Goal: Information Seeking & Learning: Learn about a topic

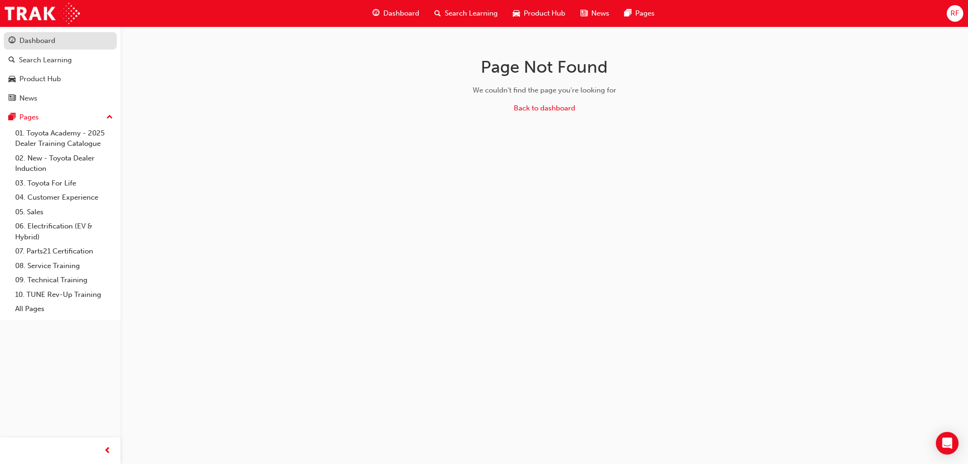
click at [29, 43] on div "Dashboard" at bounding box center [37, 40] width 36 height 11
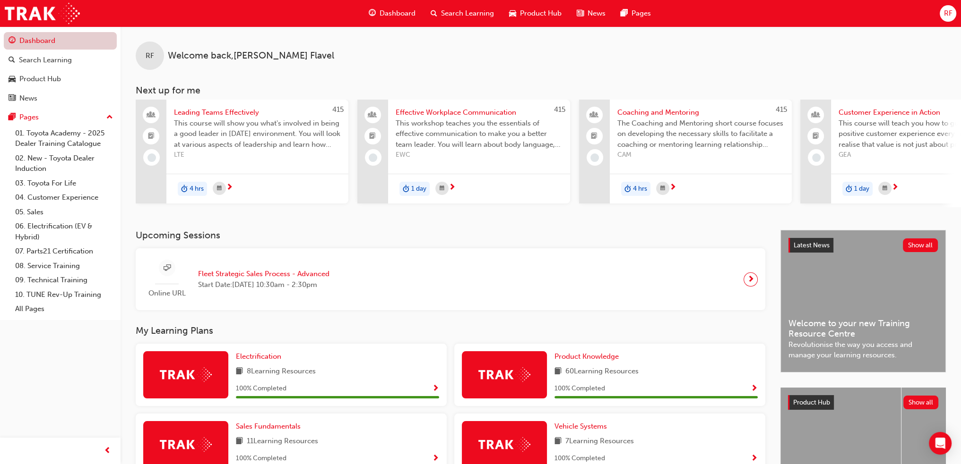
click at [40, 43] on link "Dashboard" at bounding box center [60, 40] width 113 height 17
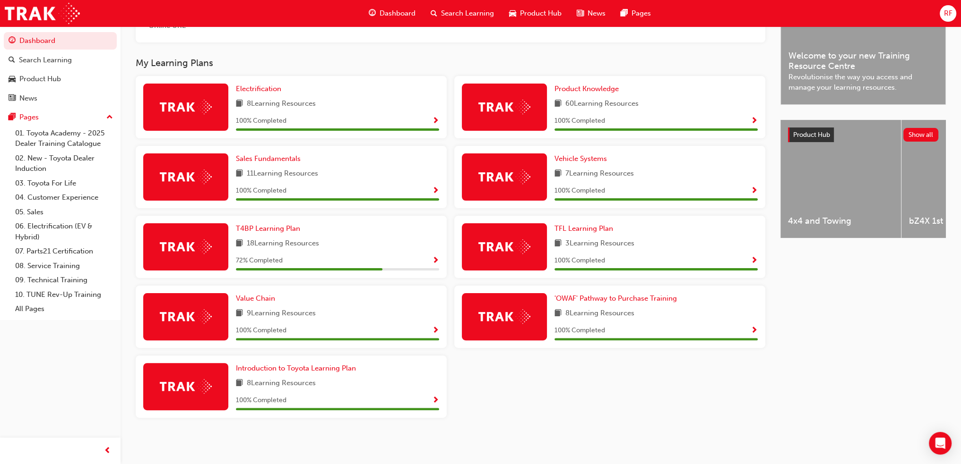
scroll to position [82, 0]
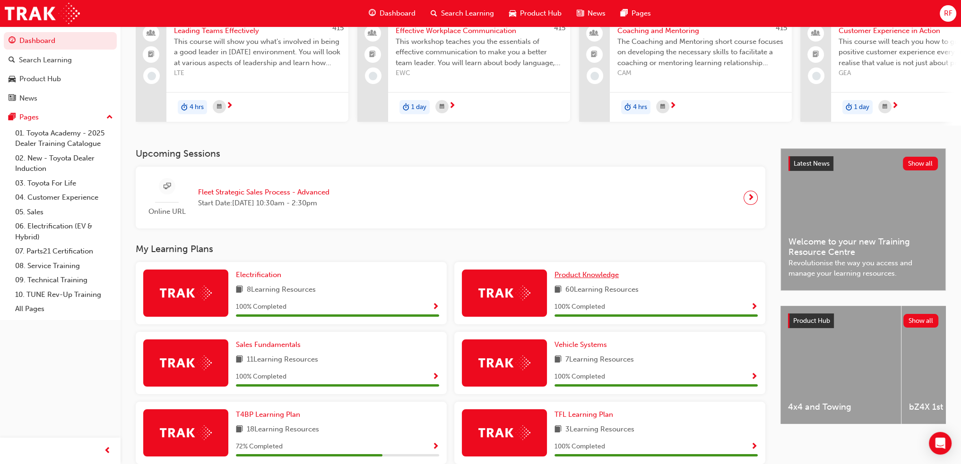
click at [601, 279] on span "Product Knowledge" at bounding box center [586, 275] width 64 height 9
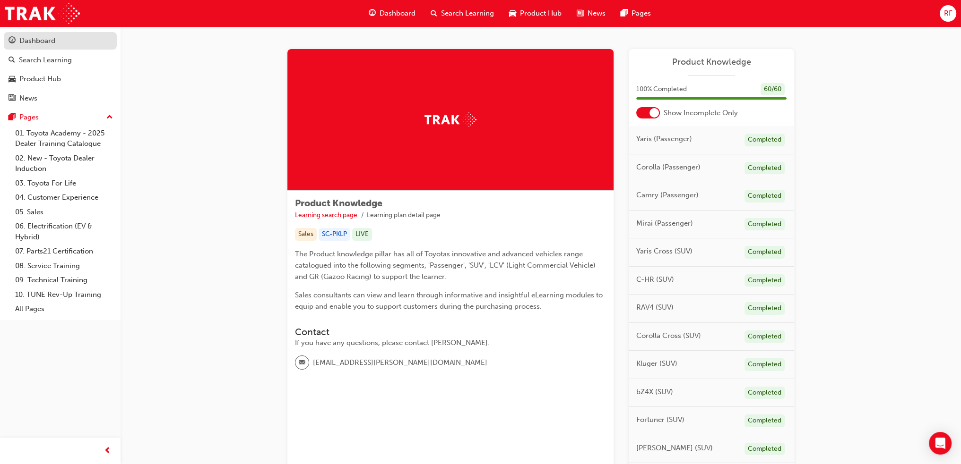
click at [39, 43] on div "Dashboard" at bounding box center [37, 40] width 36 height 11
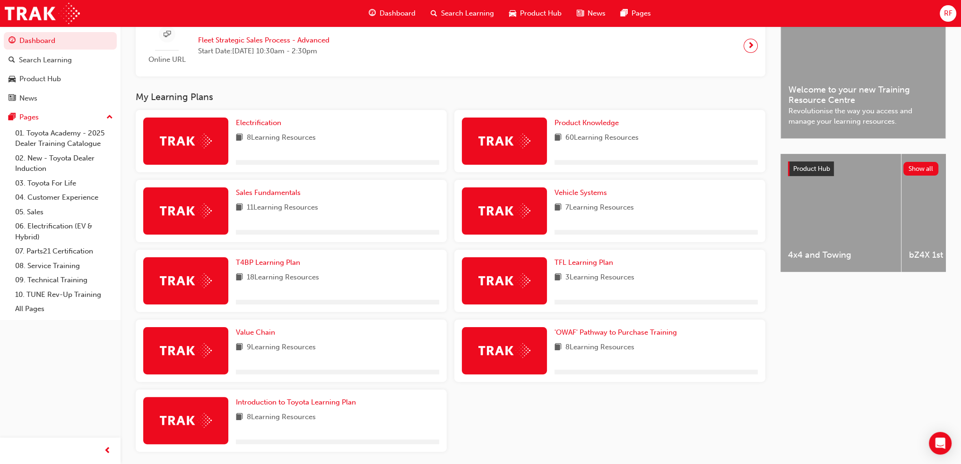
scroll to position [271, 0]
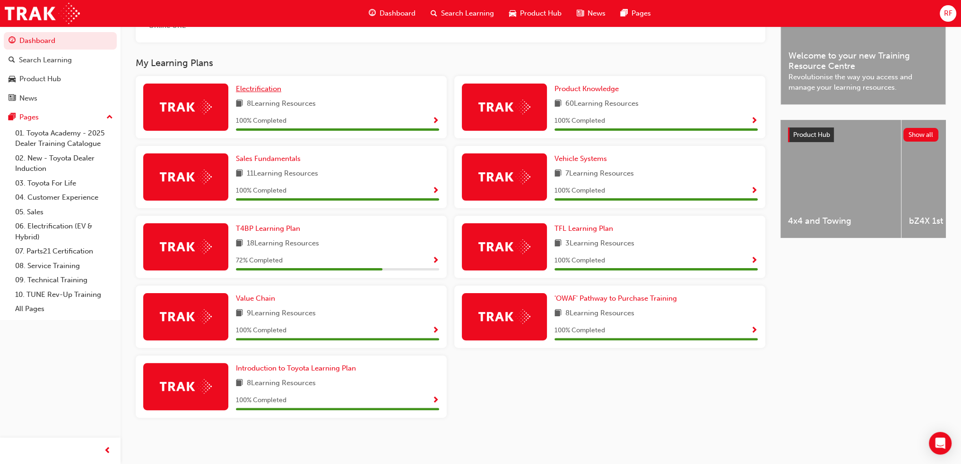
click at [269, 88] on span "Electrification" at bounding box center [258, 89] width 45 height 9
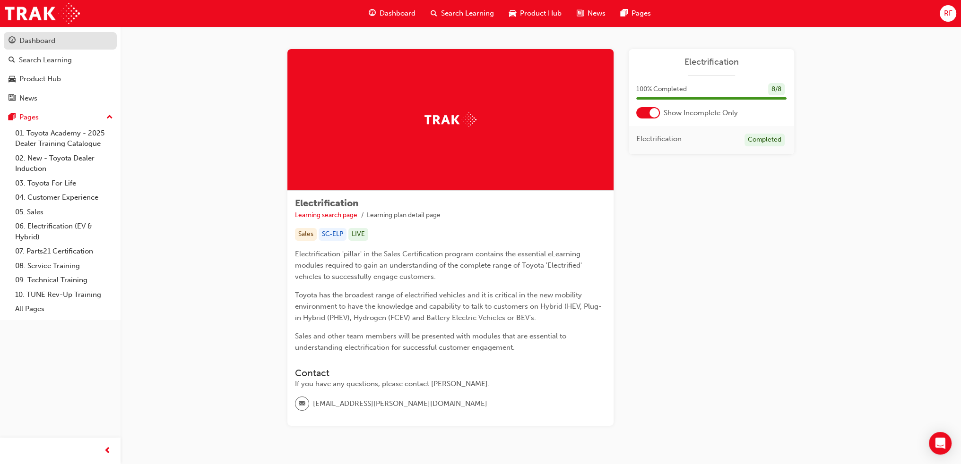
click at [33, 36] on div "Dashboard" at bounding box center [37, 40] width 36 height 11
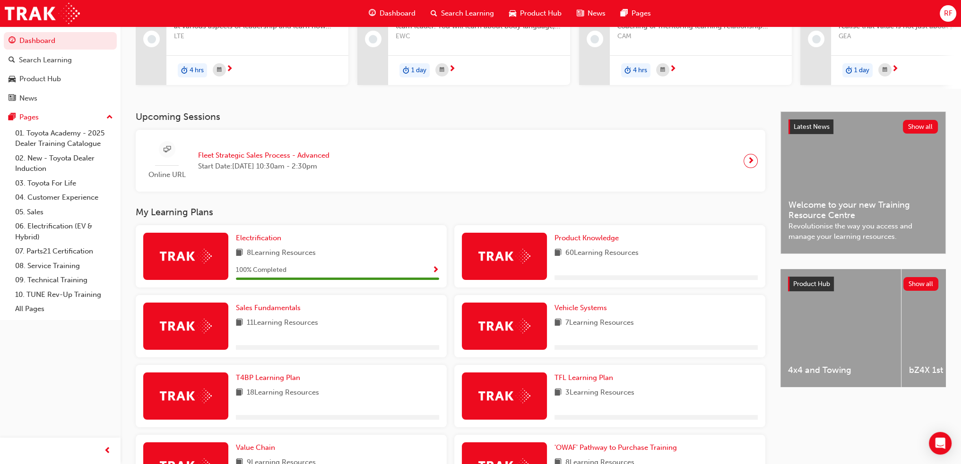
scroll to position [142, 0]
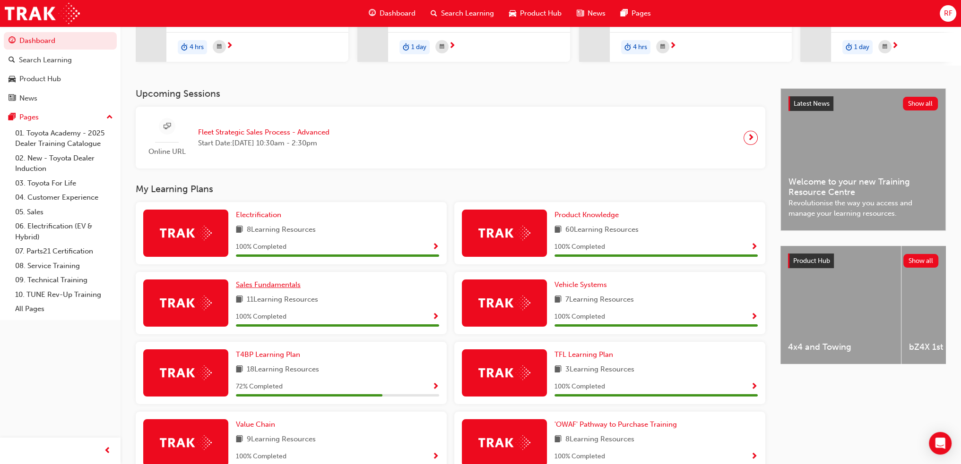
click at [273, 287] on span "Sales Fundamentals" at bounding box center [268, 285] width 65 height 9
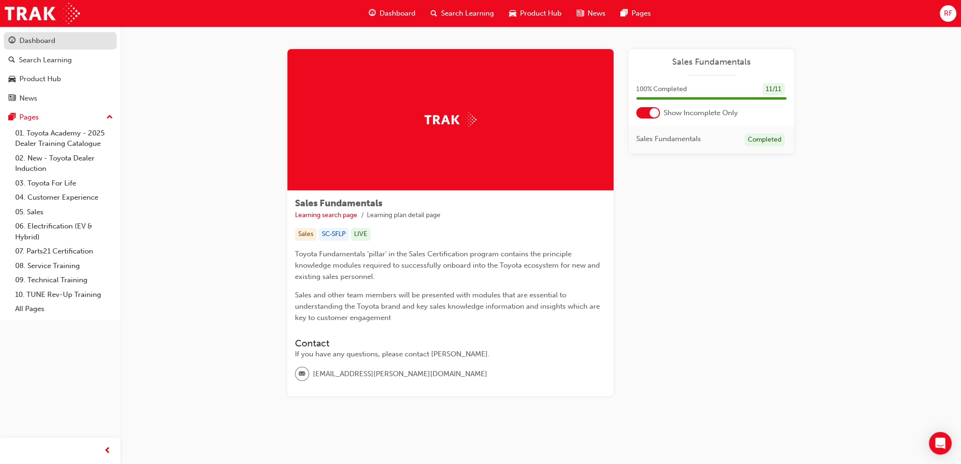
click at [58, 42] on div "Dashboard" at bounding box center [60, 41] width 103 height 12
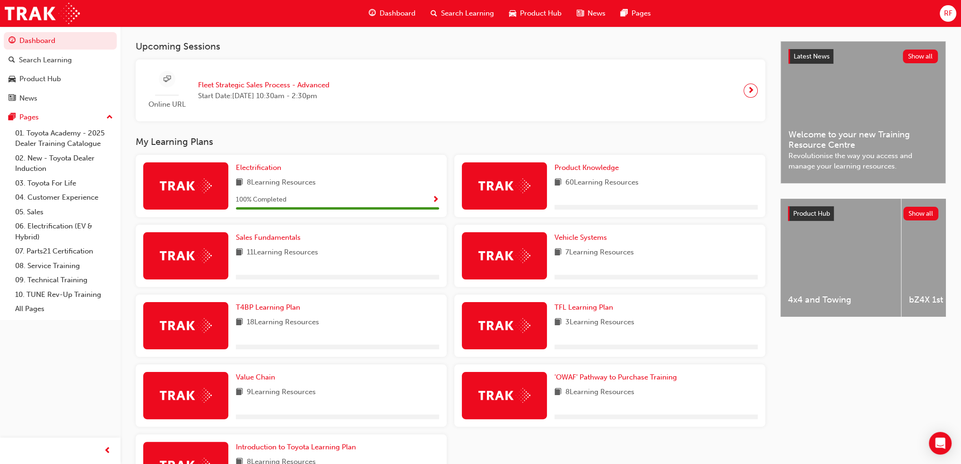
scroll to position [236, 0]
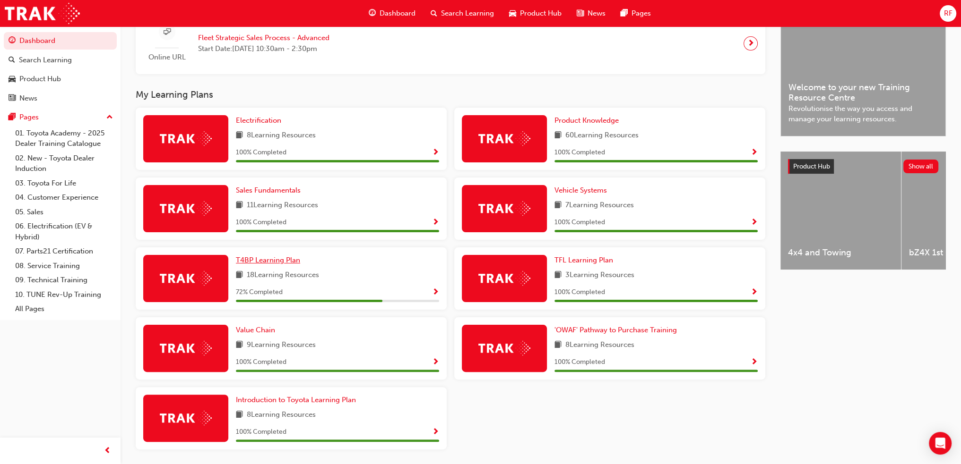
click at [277, 263] on span "T4BP Learning Plan" at bounding box center [268, 260] width 64 height 9
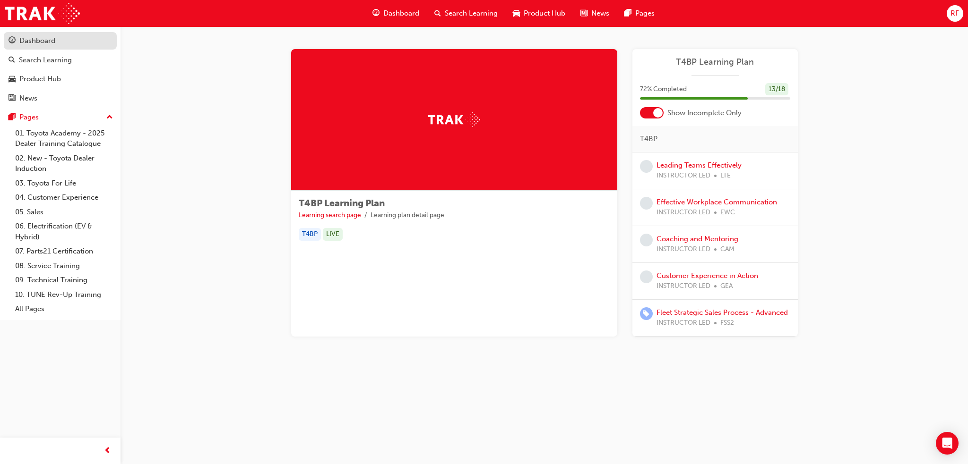
click at [27, 45] on div "Dashboard" at bounding box center [37, 40] width 36 height 11
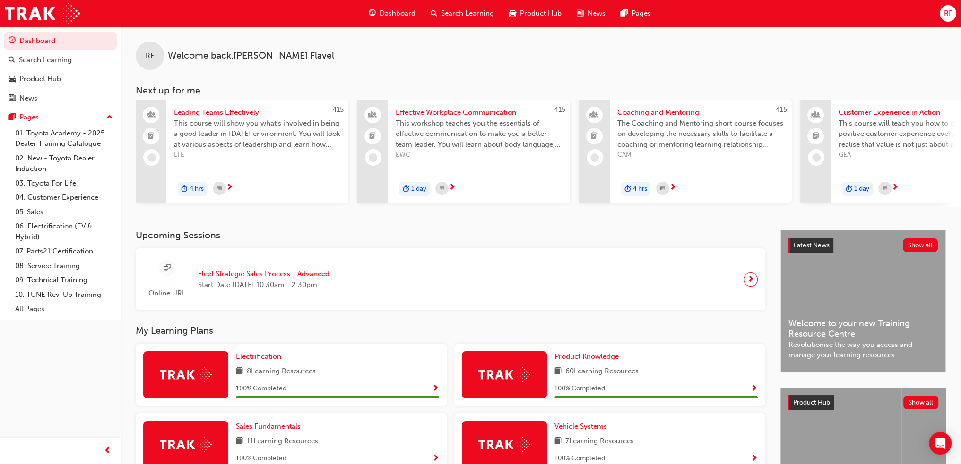
click at [429, 287] on div "Online URL Fleet Strategic Sales Process - Advanced Start Date: [DATE] 10:30am …" at bounding box center [450, 279] width 614 height 47
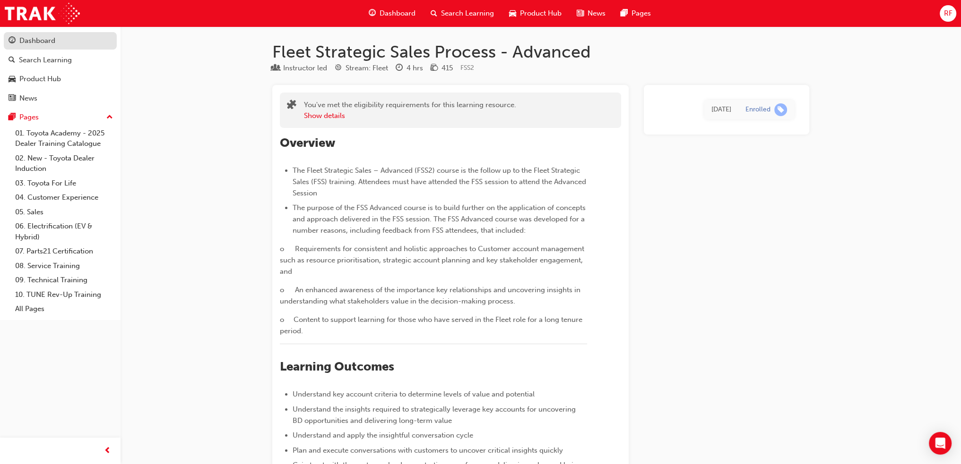
click at [28, 41] on div "Dashboard" at bounding box center [37, 40] width 36 height 11
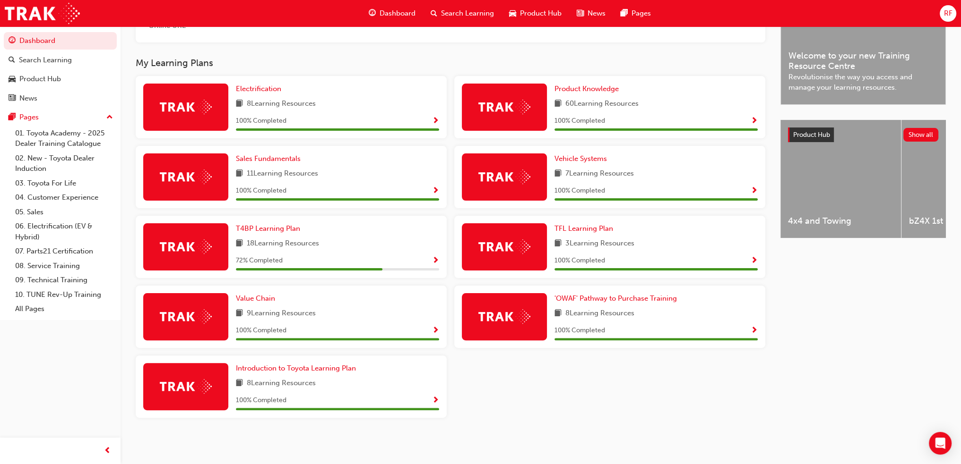
scroll to position [271, 0]
